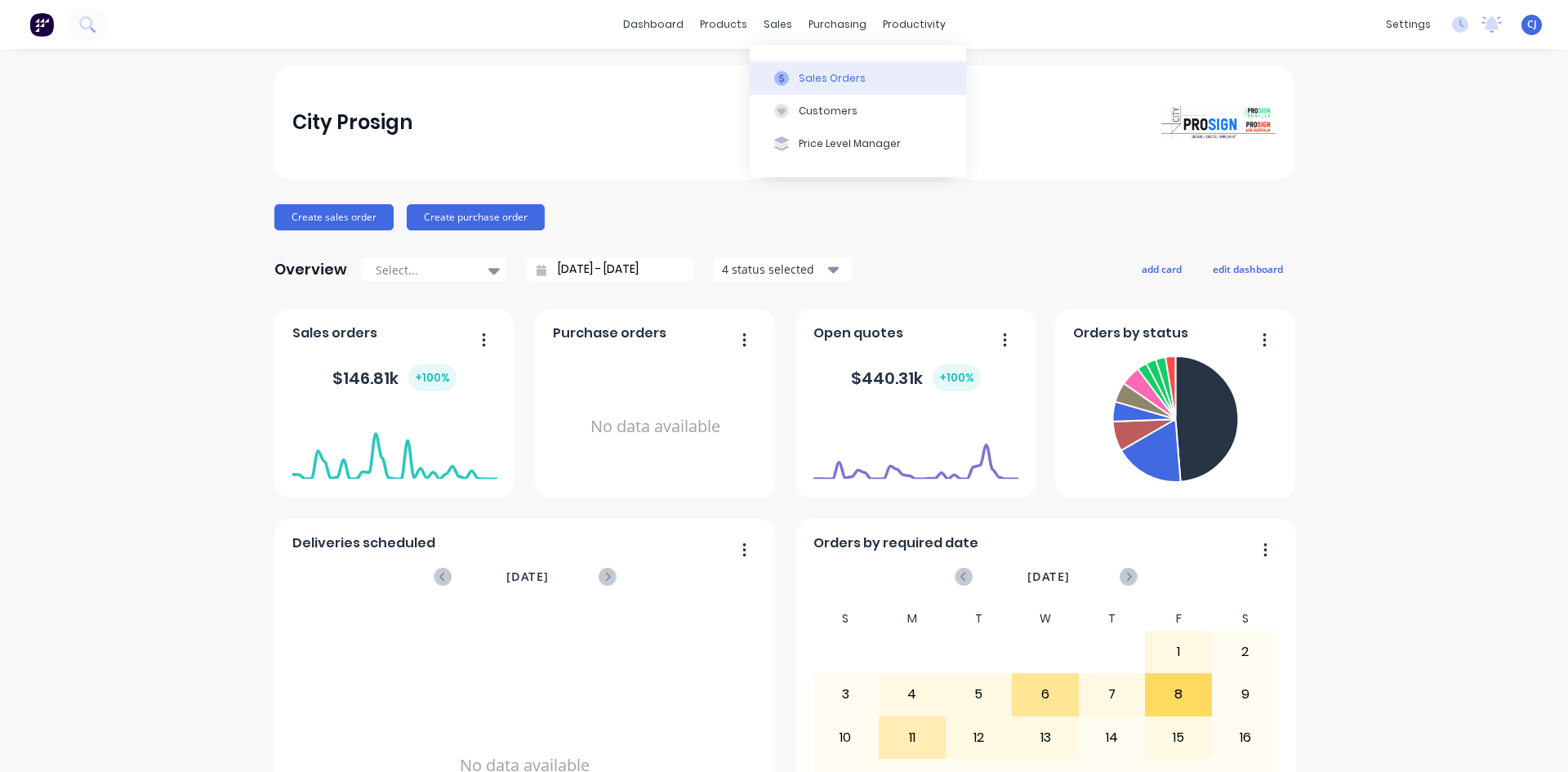
click at [788, 62] on button "Sales Orders" at bounding box center [858, 78] width 216 height 33
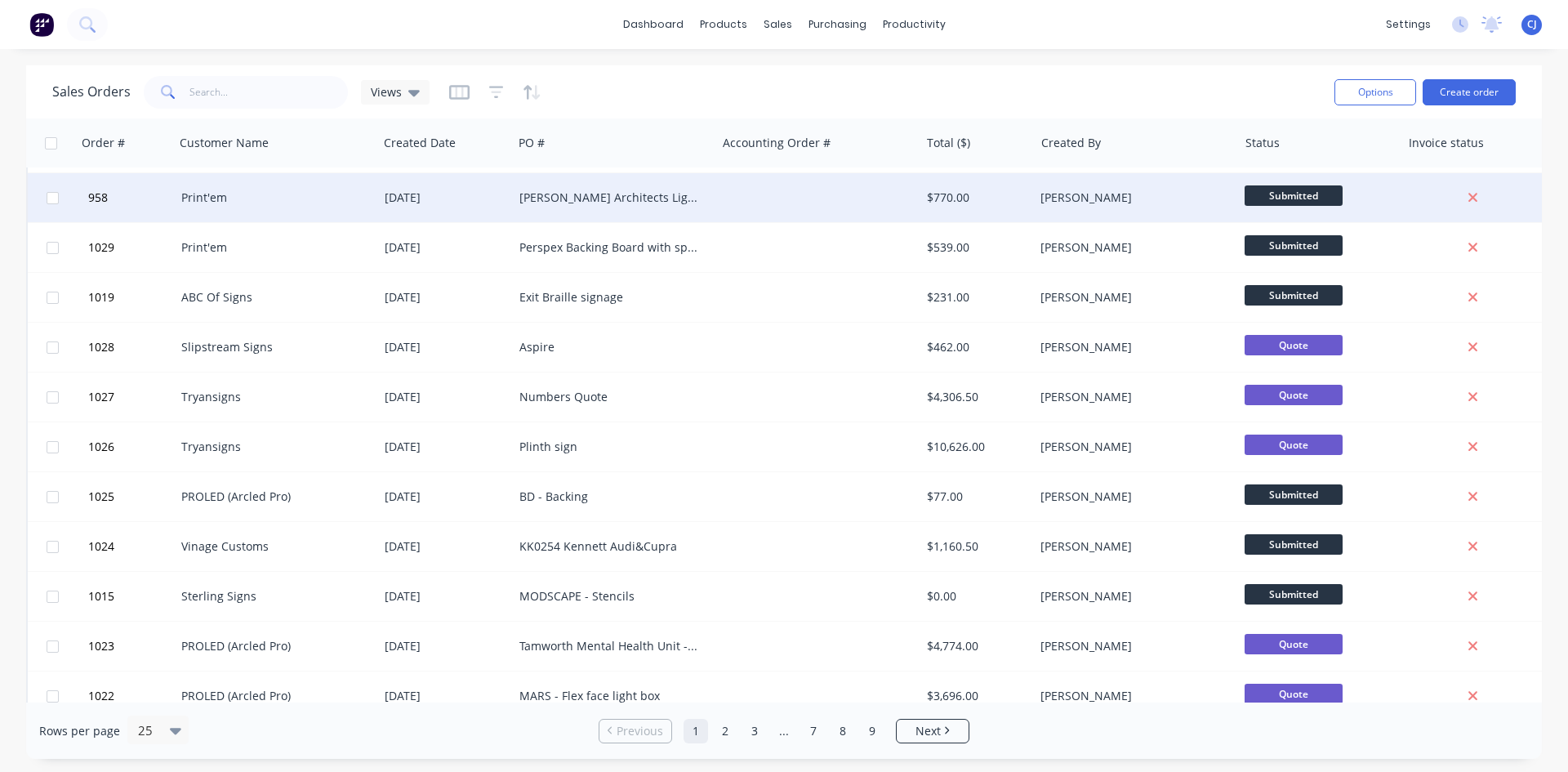
scroll to position [327, 0]
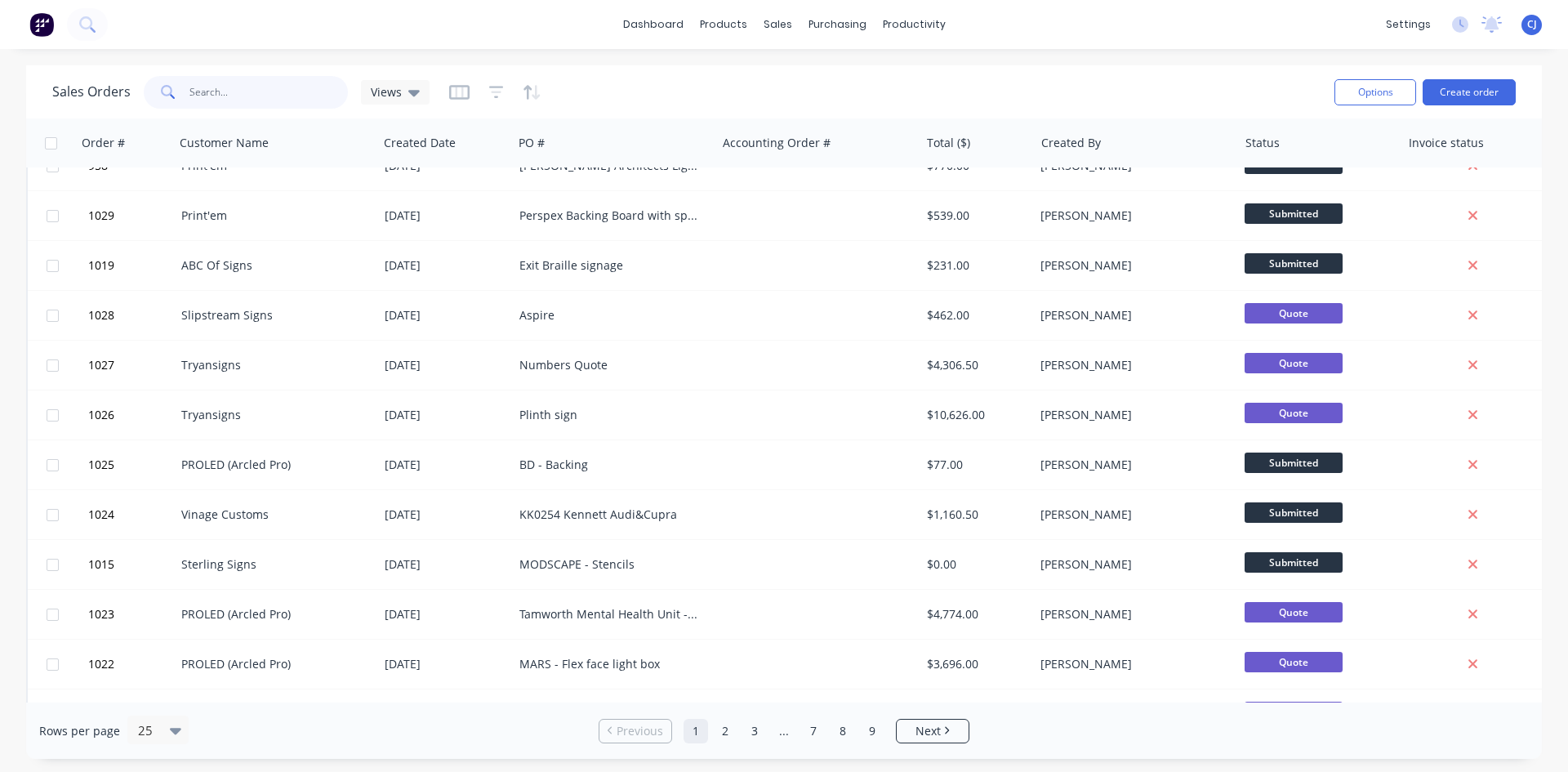
click at [212, 93] on input "text" at bounding box center [269, 92] width 159 height 33
type input "[PERSON_NAME]"
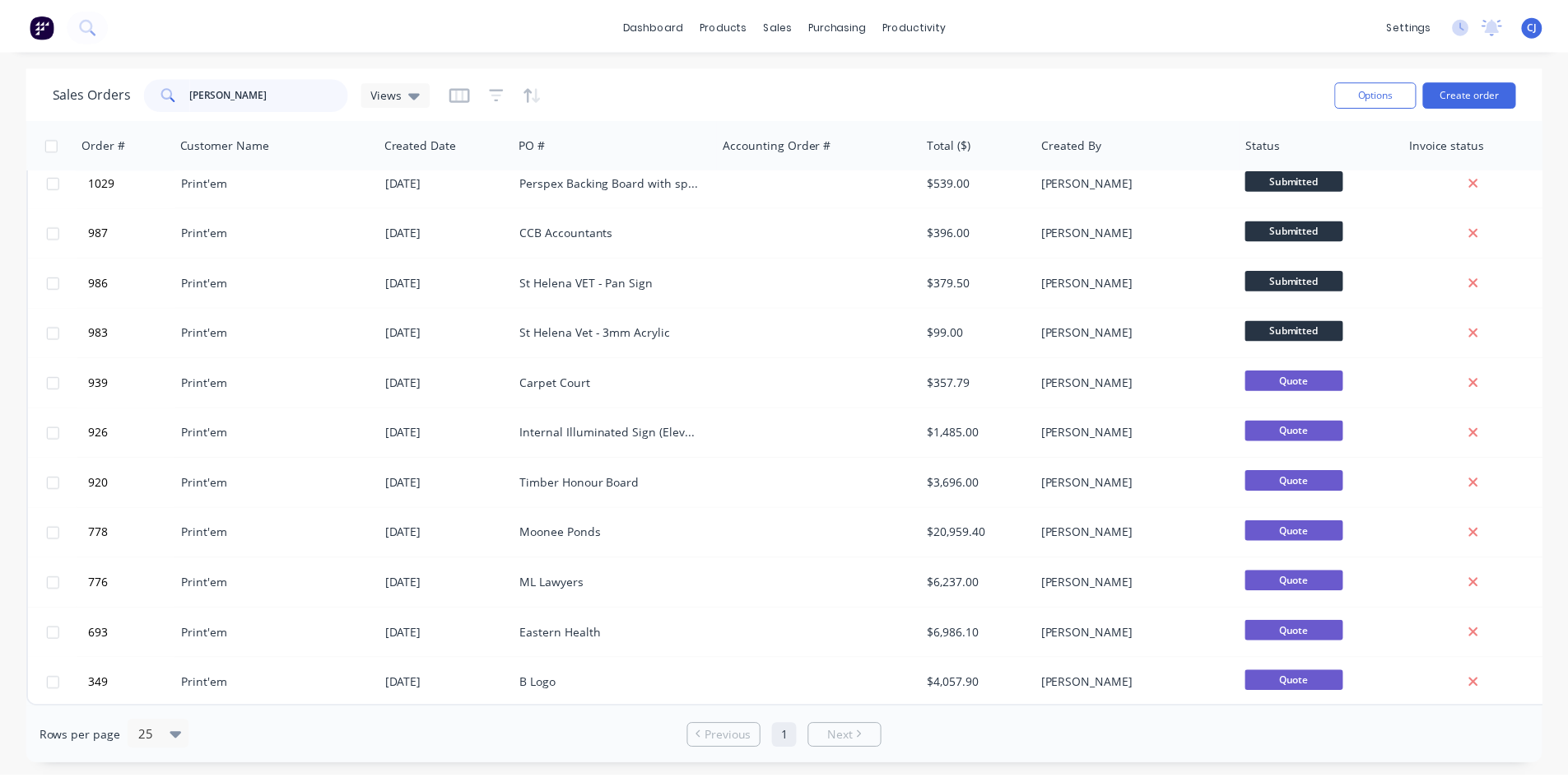
scroll to position [0, 0]
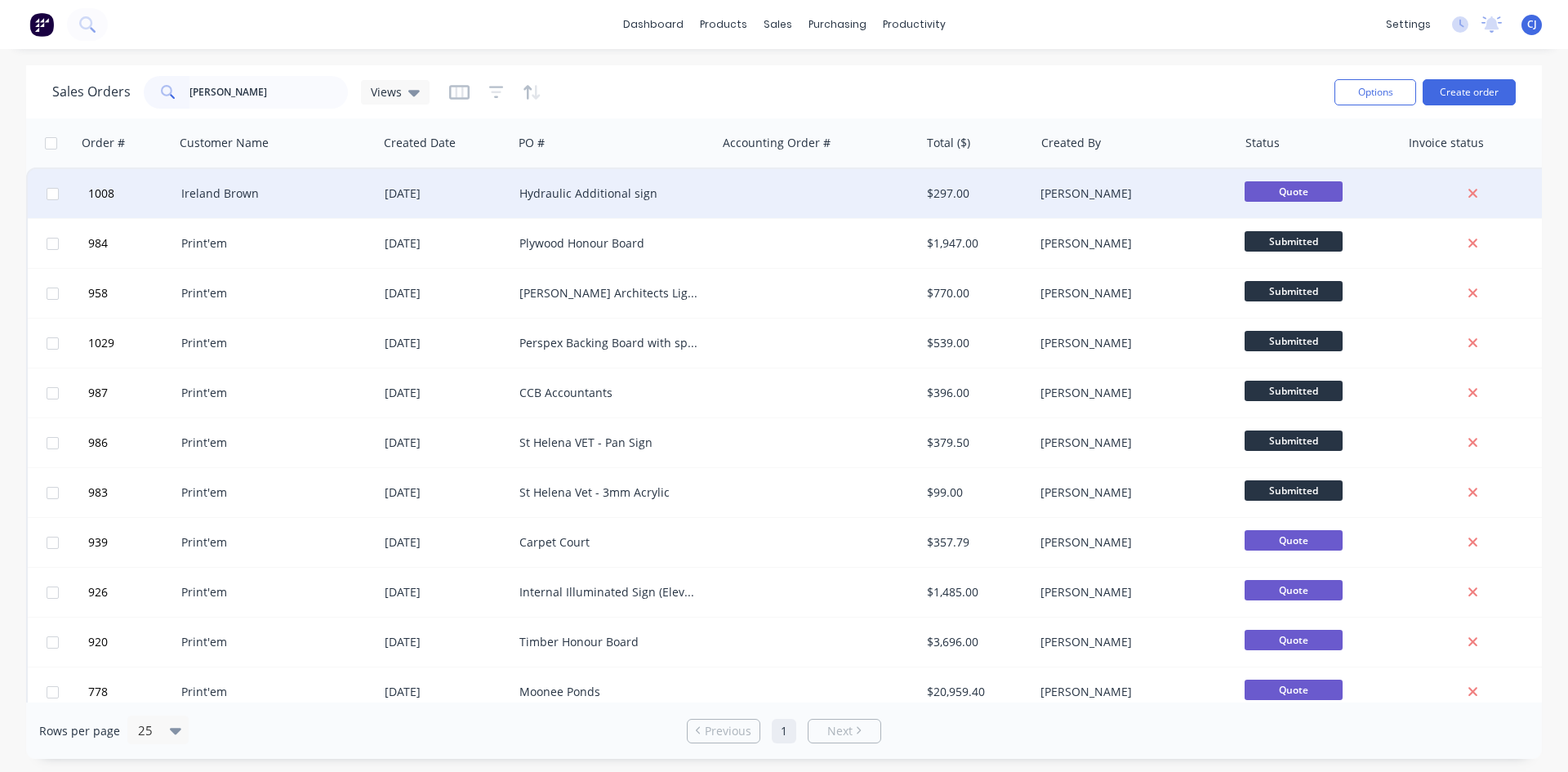
click at [635, 208] on div "Hydraulic Additional sign" at bounding box center [614, 194] width 203 height 49
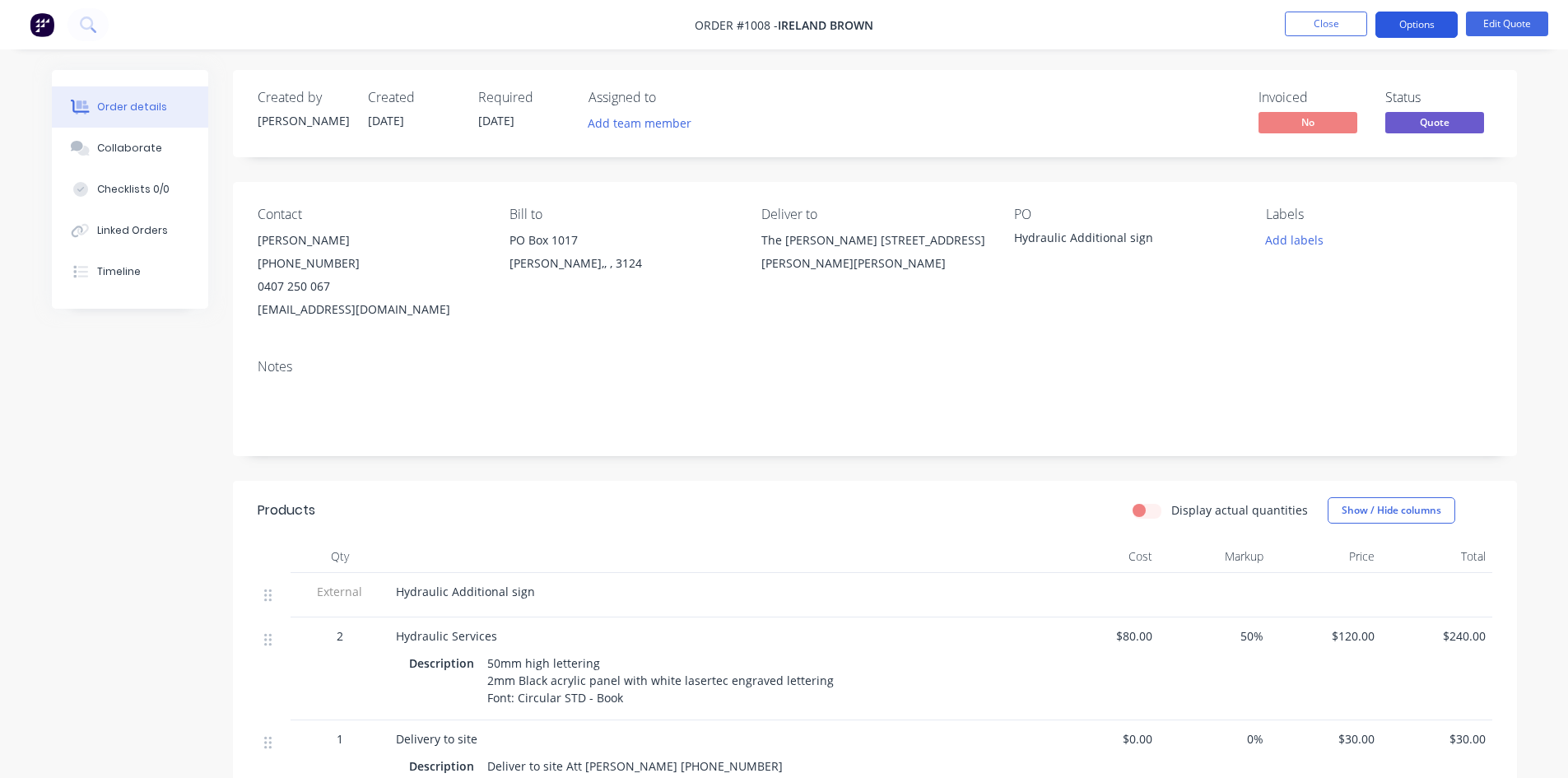
click at [1415, 21] on button "Options" at bounding box center [1417, 25] width 82 height 26
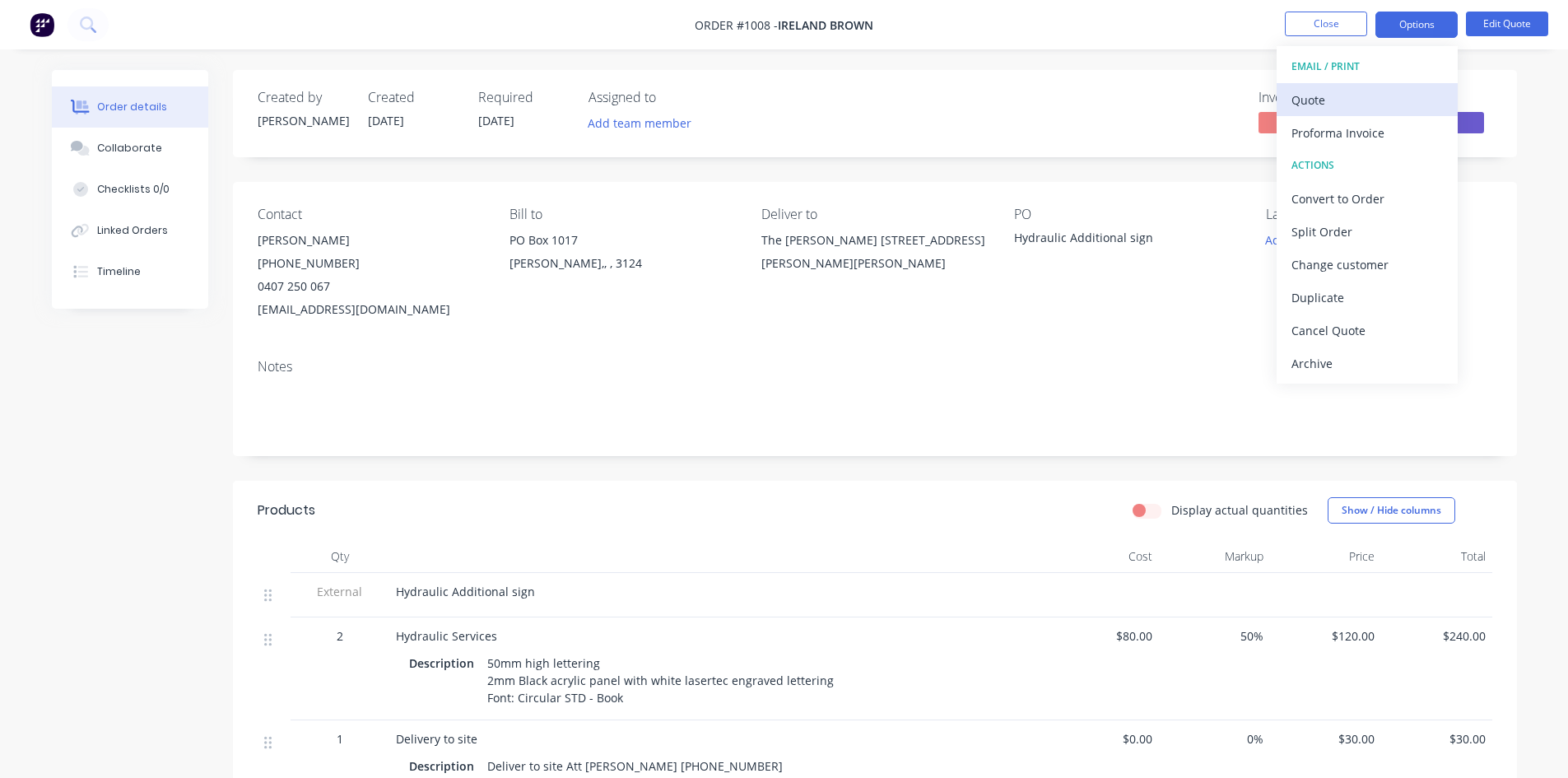
click at [1366, 95] on div "Quote" at bounding box center [1367, 100] width 151 height 24
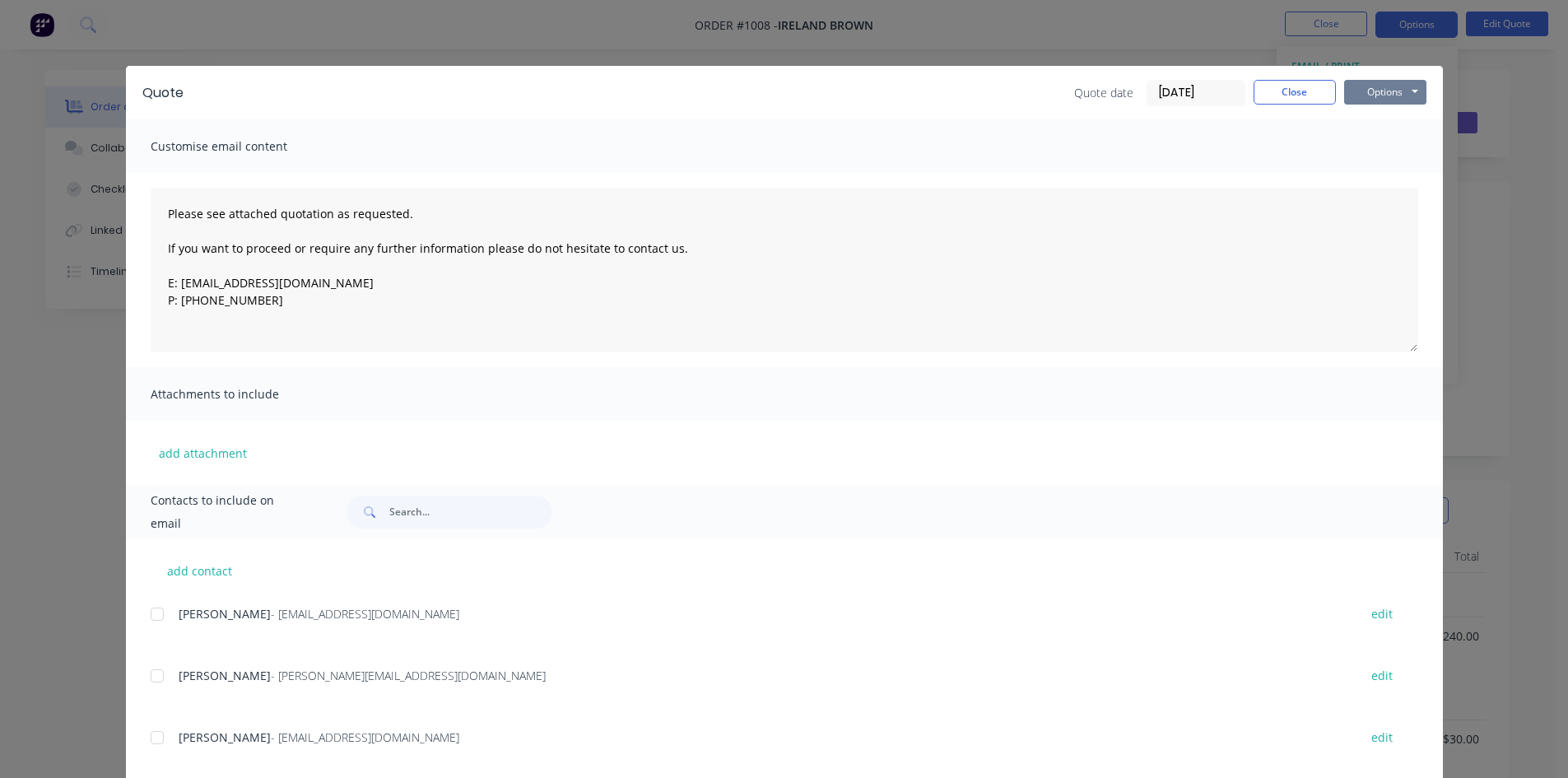
click at [1395, 96] on button "Options" at bounding box center [1385, 92] width 82 height 25
click at [1381, 144] on button "Print" at bounding box center [1397, 148] width 105 height 27
drag, startPoint x: 1277, startPoint y: 99, endPoint x: 1327, endPoint y: 71, distance: 57.3
click at [1278, 98] on button "Close" at bounding box center [1295, 92] width 82 height 25
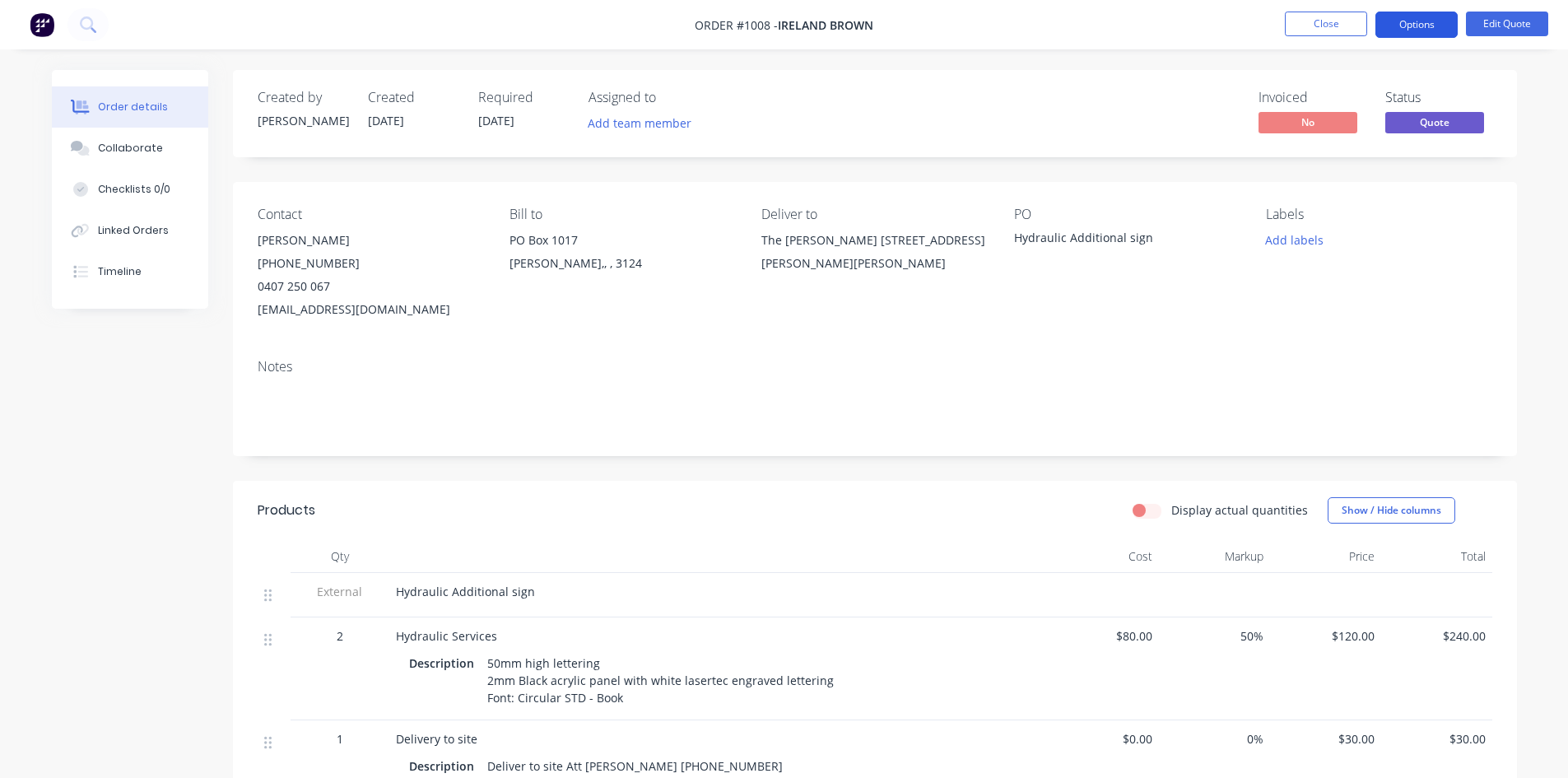
click at [1407, 26] on button "Options" at bounding box center [1417, 25] width 82 height 26
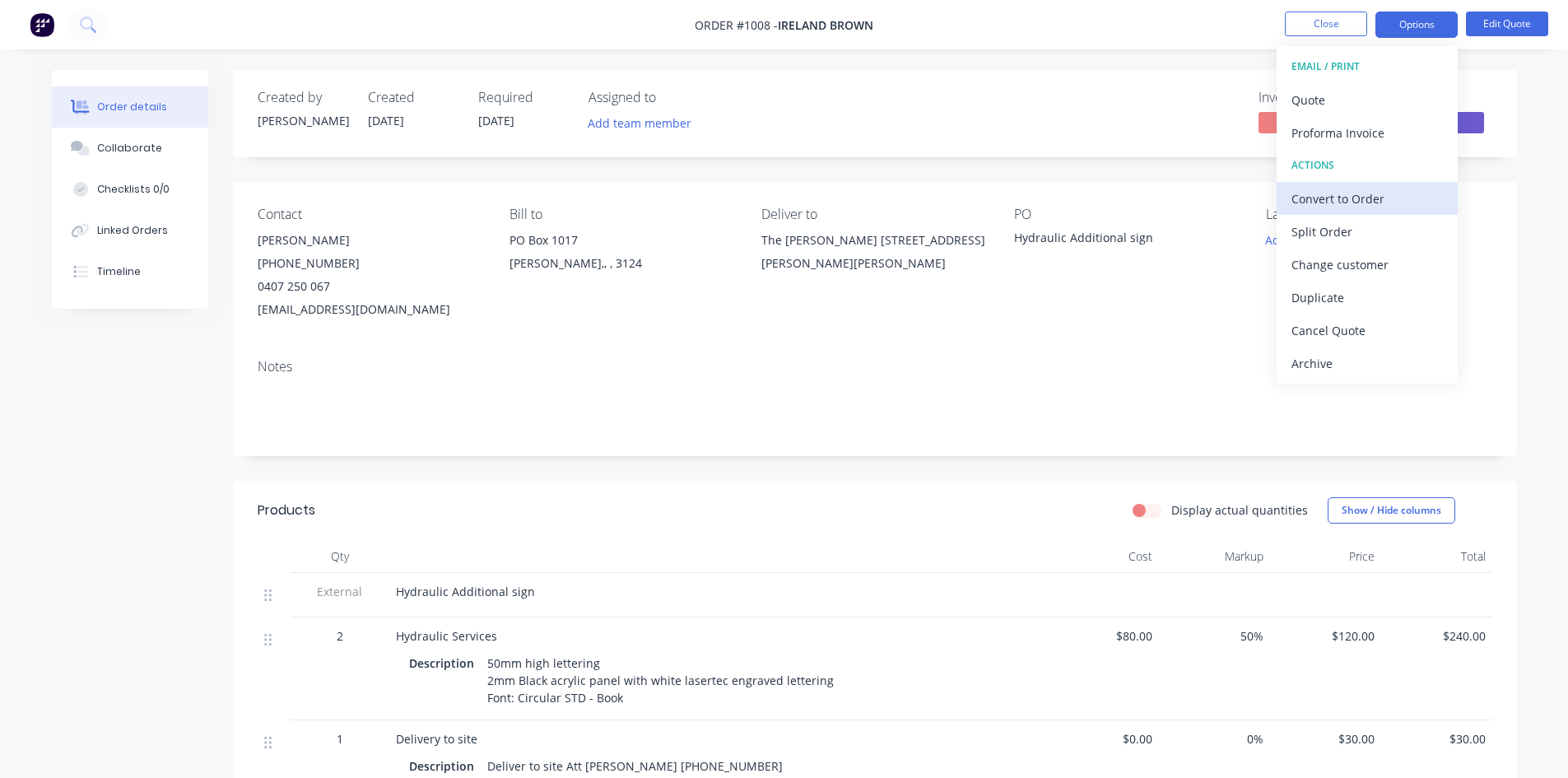
click at [1376, 202] on div "Convert to Order" at bounding box center [1367, 198] width 151 height 24
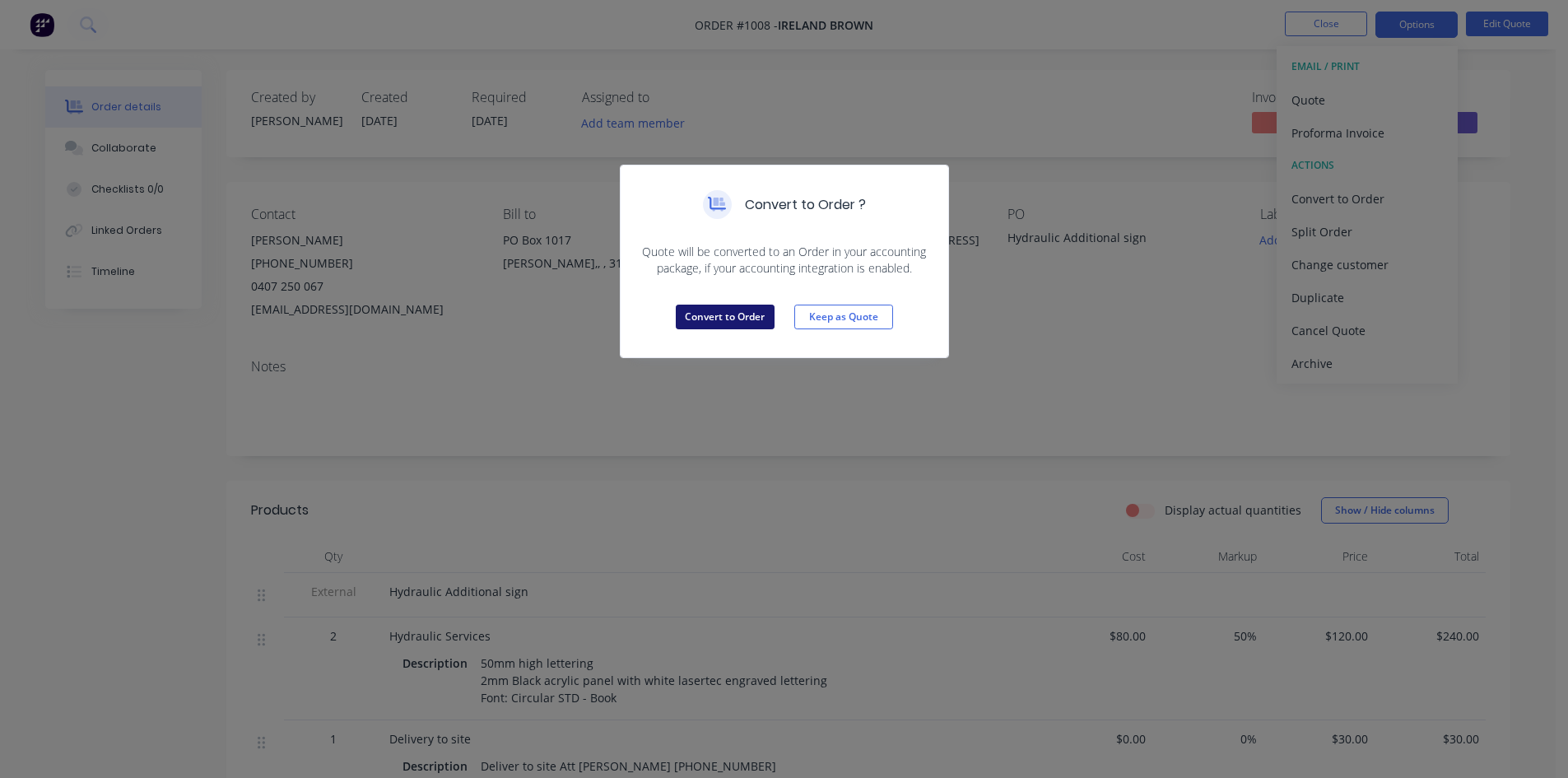
click at [733, 323] on button "Convert to Order" at bounding box center [725, 317] width 99 height 25
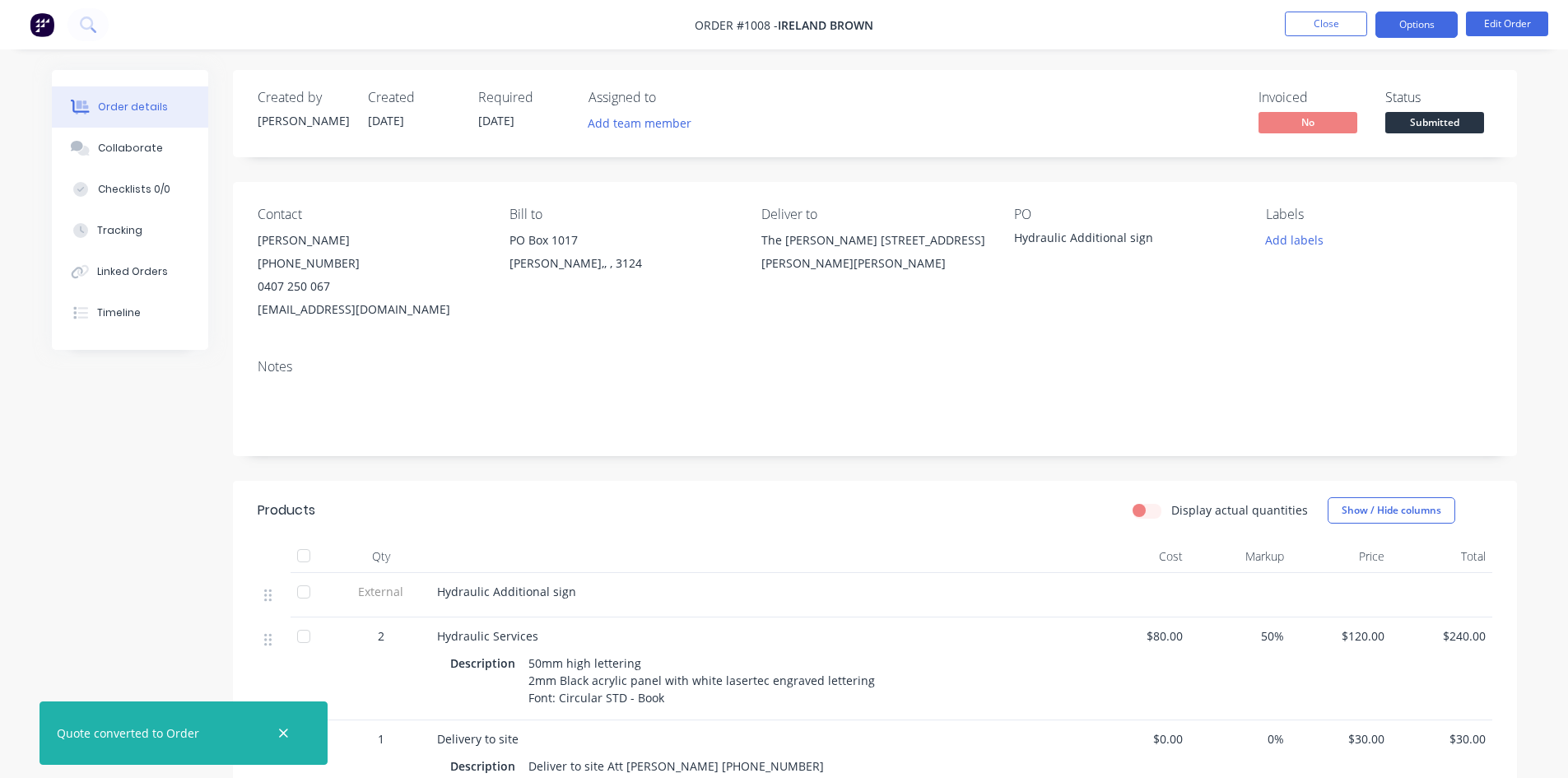
click at [1409, 29] on button "Options" at bounding box center [1417, 25] width 82 height 26
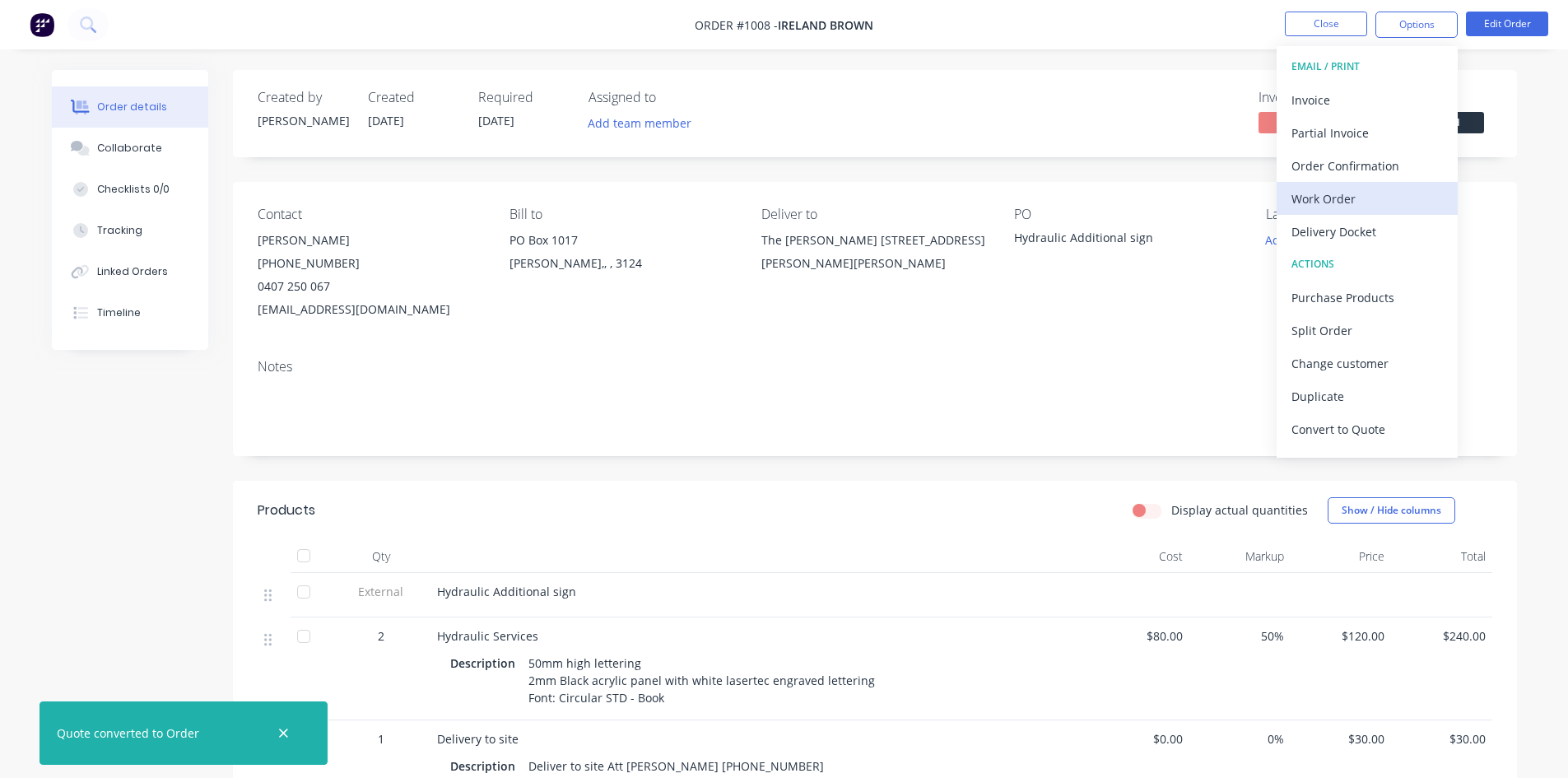
click at [1341, 193] on div "Work Order" at bounding box center [1367, 198] width 151 height 24
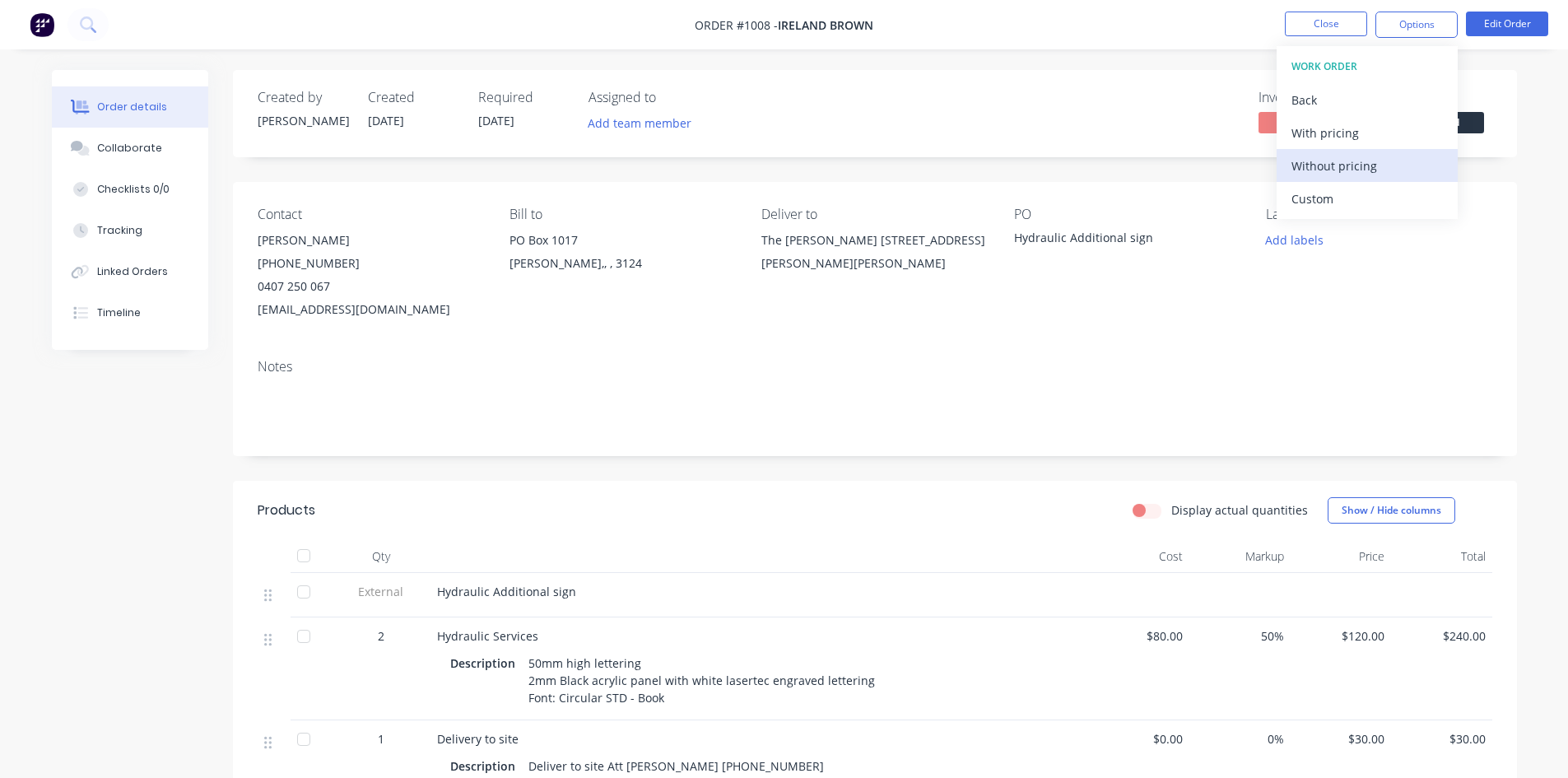
click at [1342, 162] on div "Without pricing" at bounding box center [1367, 165] width 151 height 24
